Goal: Task Accomplishment & Management: Use online tool/utility

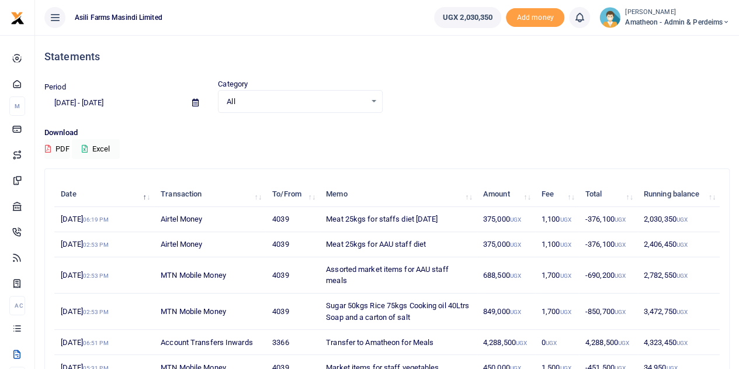
click at [194, 105] on icon at bounding box center [195, 103] width 6 height 8
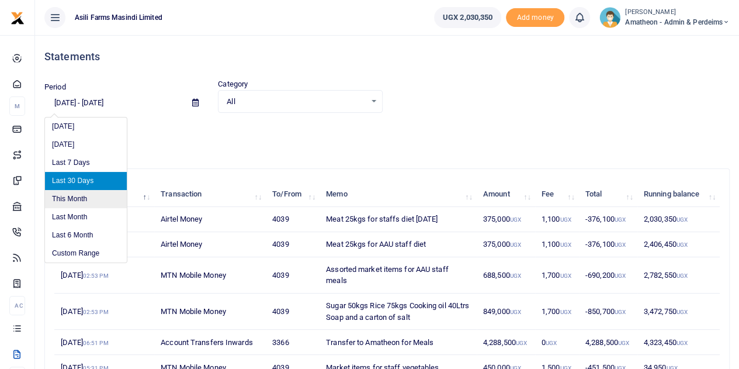
click at [81, 197] on li "This Month" at bounding box center [86, 199] width 82 height 18
type input "08/01/2025 - 08/31/2025"
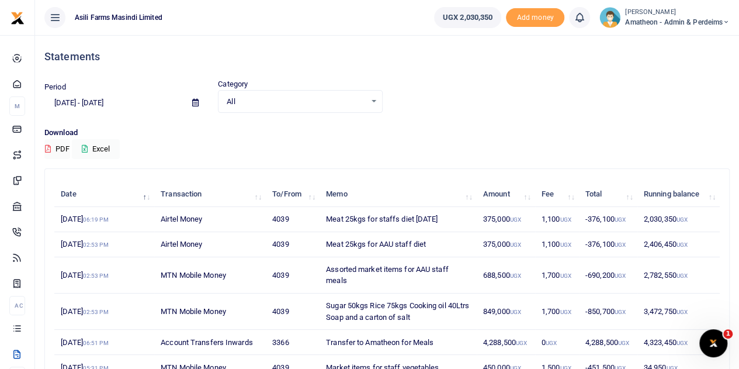
click at [195, 103] on icon at bounding box center [195, 103] width 6 height 8
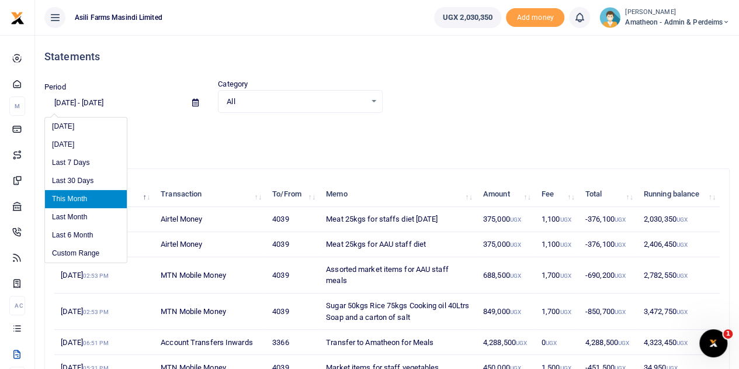
click at [84, 197] on li "This Month" at bounding box center [86, 199] width 82 height 18
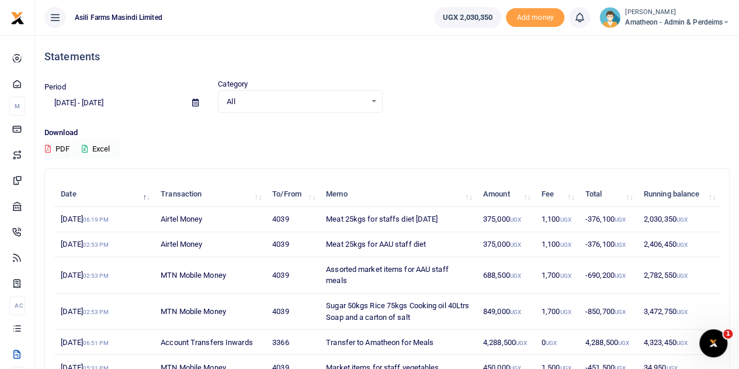
click at [103, 150] on button "Excel" at bounding box center [96, 149] width 48 height 20
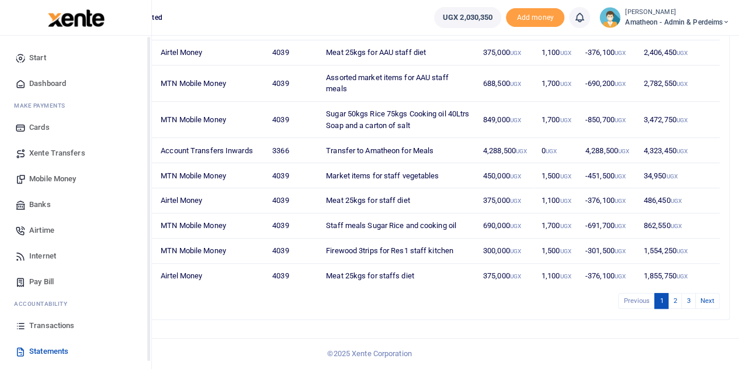
click at [27, 325] on link "Transactions" at bounding box center [75, 325] width 133 height 26
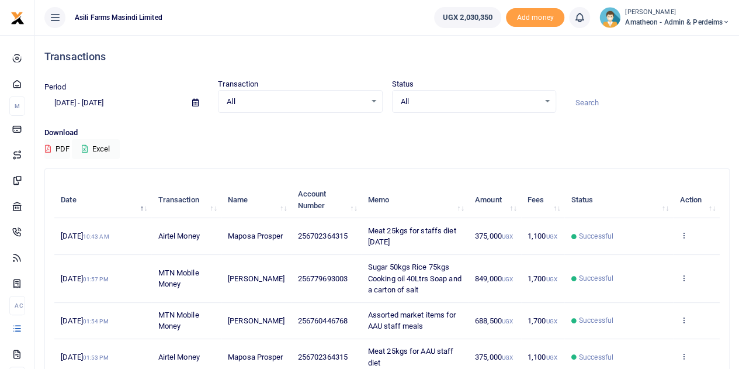
click at [681, 236] on icon at bounding box center [683, 235] width 8 height 8
click at [635, 254] on link "View details" at bounding box center [641, 255] width 92 height 16
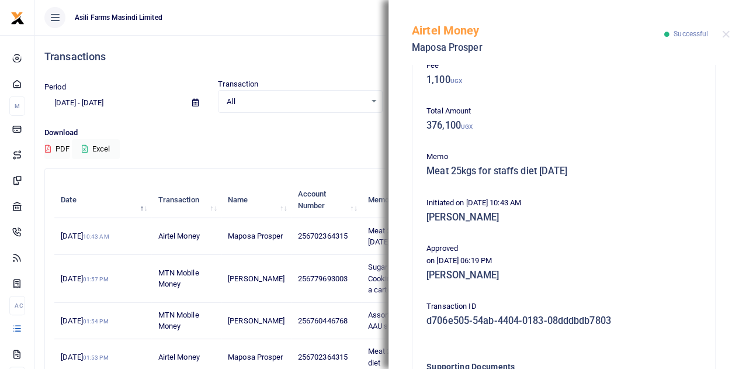
scroll to position [292, 0]
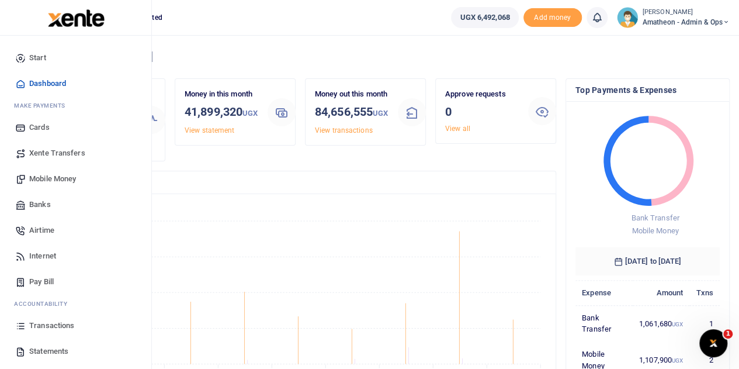
click at [40, 349] on span "Statements" at bounding box center [48, 351] width 39 height 12
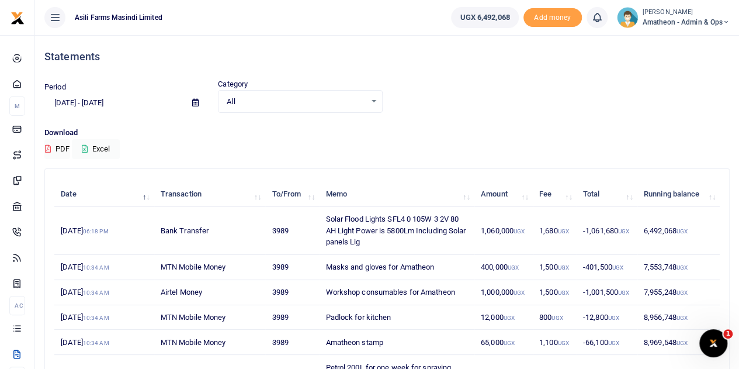
click at [194, 102] on icon at bounding box center [195, 103] width 6 height 8
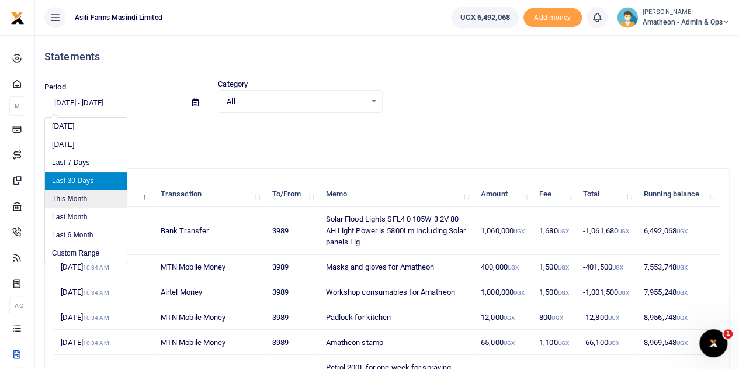
click at [77, 199] on li "This Month" at bounding box center [86, 199] width 82 height 18
type input "08/01/2025 - 08/31/2025"
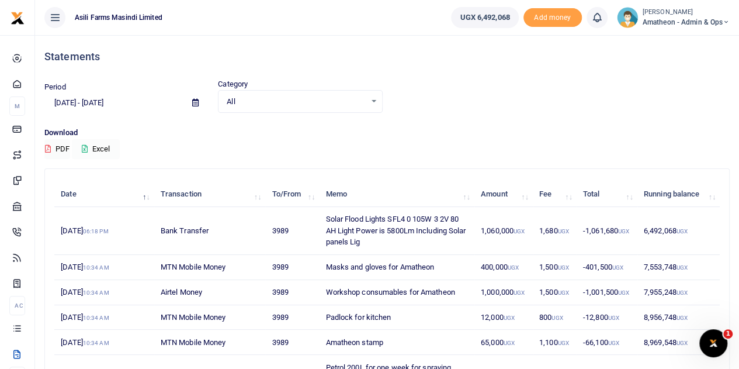
click at [91, 148] on button "Excel" at bounding box center [96, 149] width 48 height 20
